Goal: Find specific page/section: Find specific page/section

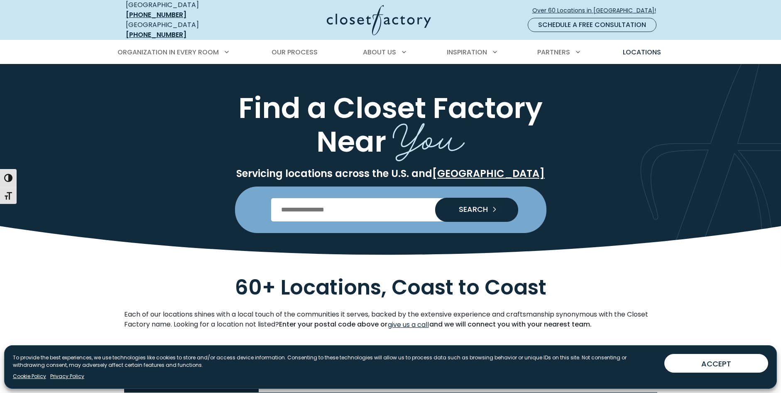
click at [370, 201] on input "Enter Postal Code" at bounding box center [390, 209] width 239 height 23
type input "*****"
click at [435, 198] on button "SEARCH" at bounding box center [476, 210] width 83 height 24
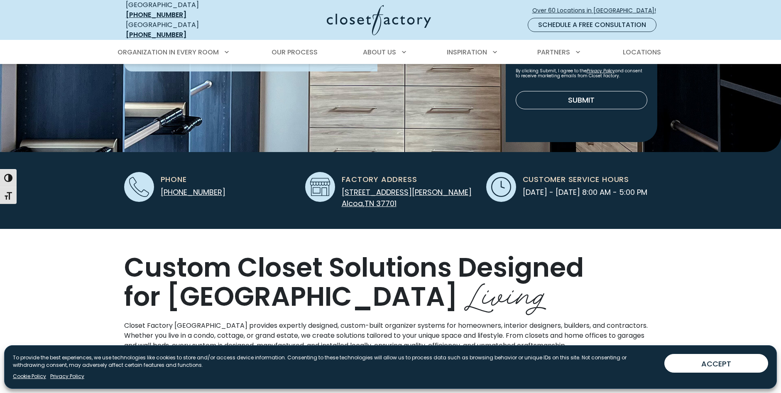
scroll to position [83, 0]
